Goal: Obtain resource: Download file/media

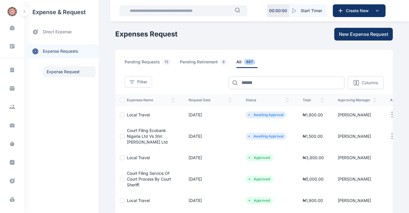
click at [129, 115] on span "Local Travel" at bounding box center [138, 114] width 23 height 5
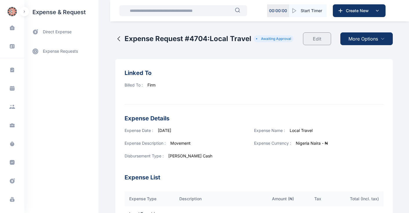
click at [358, 38] on span "More Options" at bounding box center [363, 38] width 30 height 7
click at [363, 53] on span "Download PDF" at bounding box center [365, 53] width 24 height 6
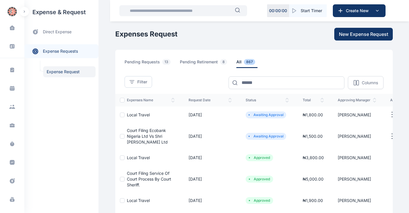
click at [133, 137] on span "Court Filing Ecobank Nigeria Ltd Vs Shri [PERSON_NAME] Ltd" at bounding box center [147, 136] width 41 height 17
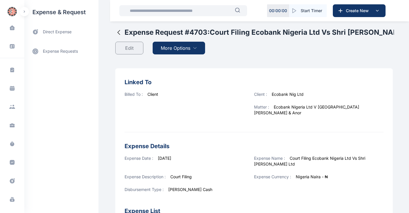
click at [164, 47] on span "More Options" at bounding box center [176, 48] width 30 height 7
click at [170, 62] on span "Download PDF" at bounding box center [177, 62] width 24 height 6
